Goal: Navigation & Orientation: Find specific page/section

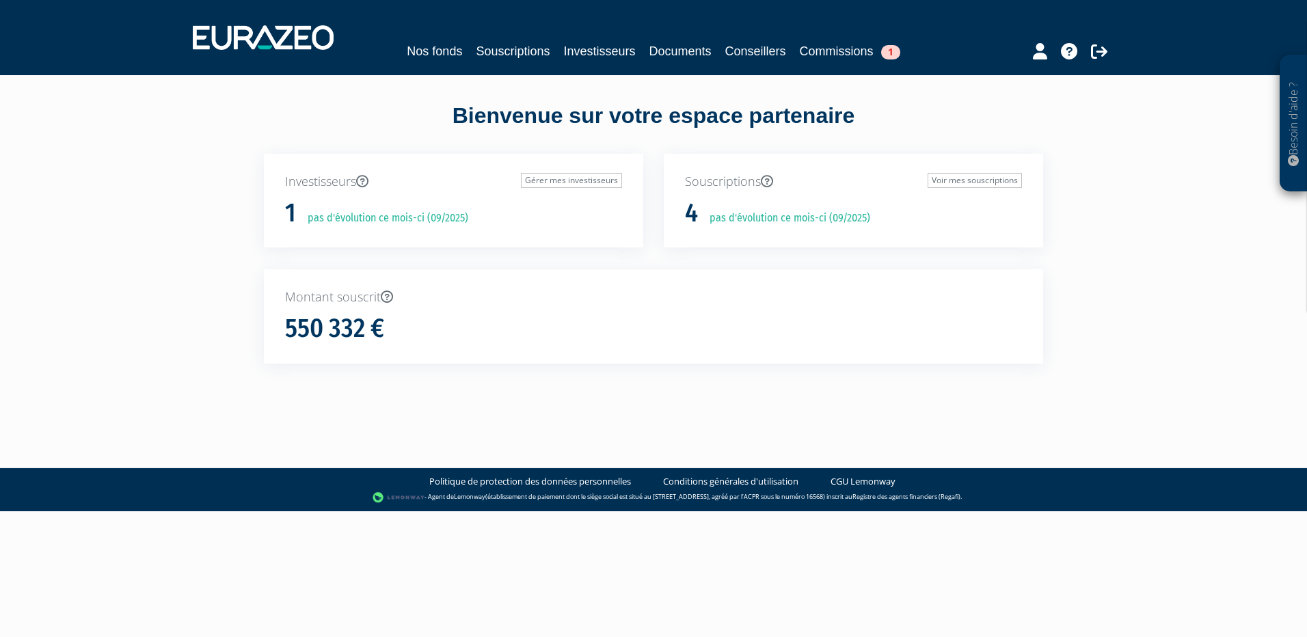
click at [1239, 208] on div "Besoin d'aide ? × J'ai besoin d'aide Si vous avez une question à propos du fonc…" at bounding box center [653, 206] width 1307 height 413
click at [1040, 48] on icon at bounding box center [1040, 51] width 14 height 16
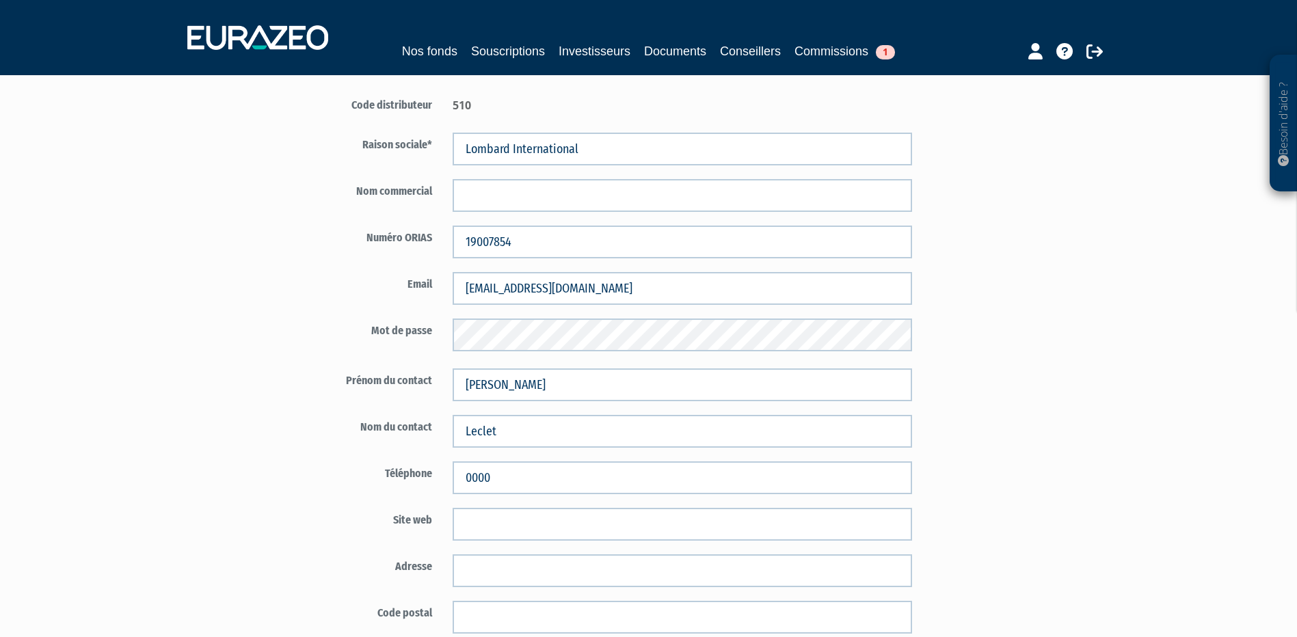
scroll to position [91, 0]
click at [1036, 200] on div "Code distributeur 510 Lombard International 19007854" at bounding box center [683, 648] width 800 height 1150
click at [1083, 288] on div "Besoin d'aide ? × J'ai besoin d'aide Si vous avez une question à propos du fonc…" at bounding box center [648, 587] width 1297 height 1357
click at [651, 43] on link "Documents" at bounding box center [675, 51] width 62 height 19
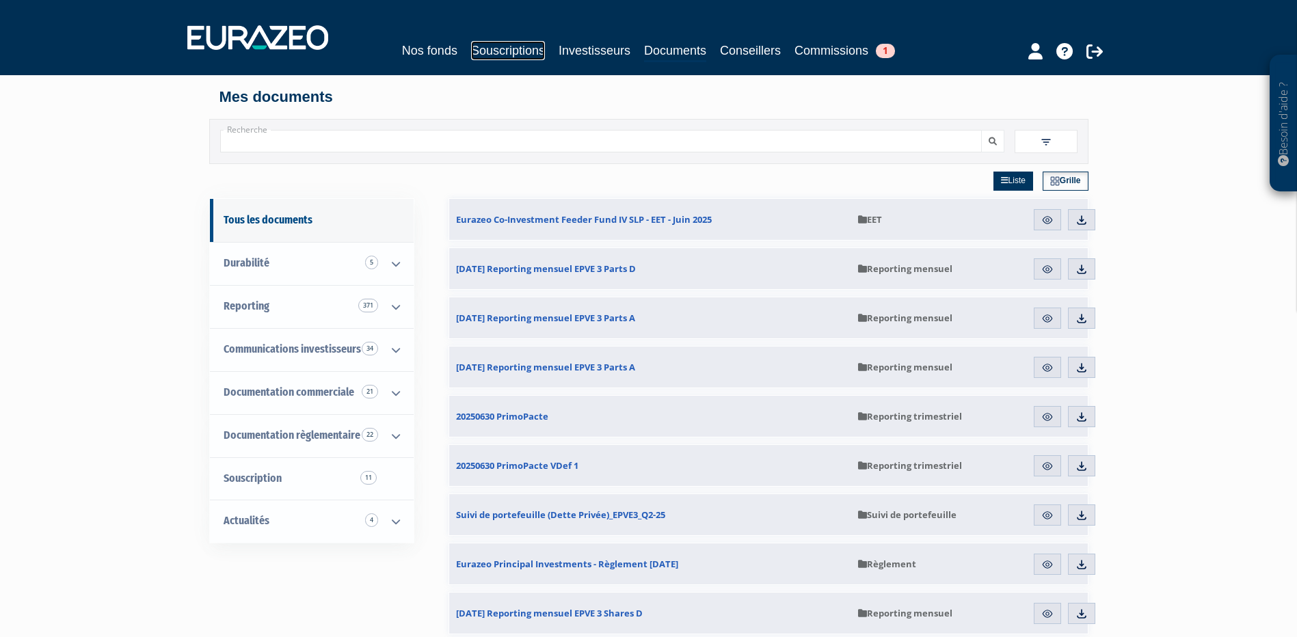
click at [518, 54] on link "Souscriptions" at bounding box center [508, 50] width 74 height 19
